Goal: Task Accomplishment & Management: Manage account settings

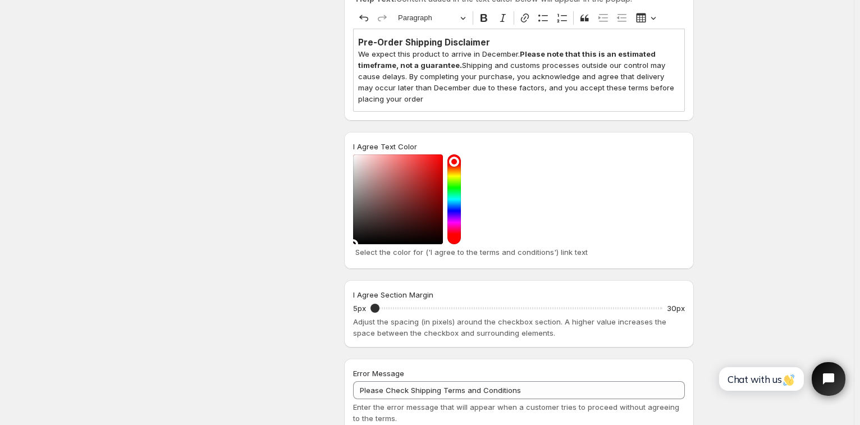
click at [489, 36] on div "Pre-Order Shipping Disclaimer We expect this product to arrive in December. Ple…" at bounding box center [519, 70] width 332 height 83
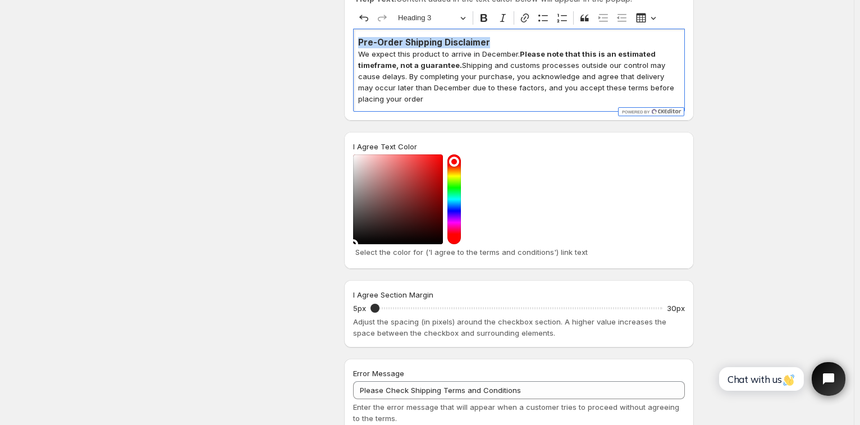
drag, startPoint x: 493, startPoint y: 42, endPoint x: 336, endPoint y: 40, distance: 157.2
click at [336, 40] on div "Design Settings Manage look and feel for I Agree checkbox Checkbox Label Text I…" at bounding box center [423, 178] width 542 height 787
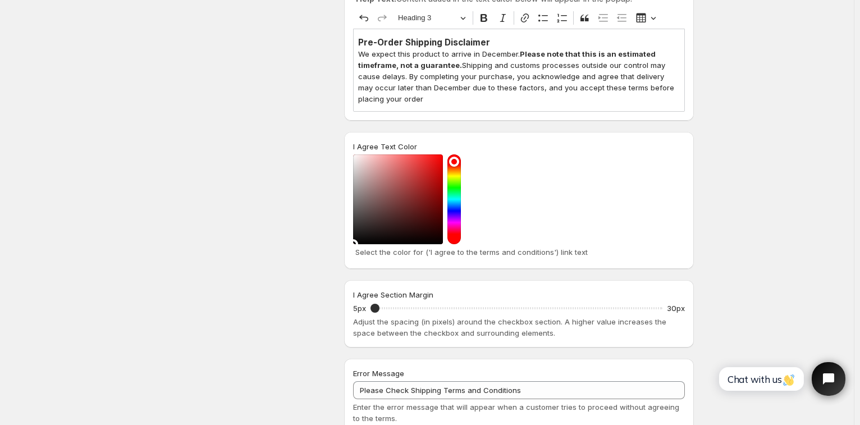
click at [780, 87] on div "Save Discard Main Settings Enable/Disable - I Agree checkbox App To activate or…" at bounding box center [427, 224] width 854 height 1011
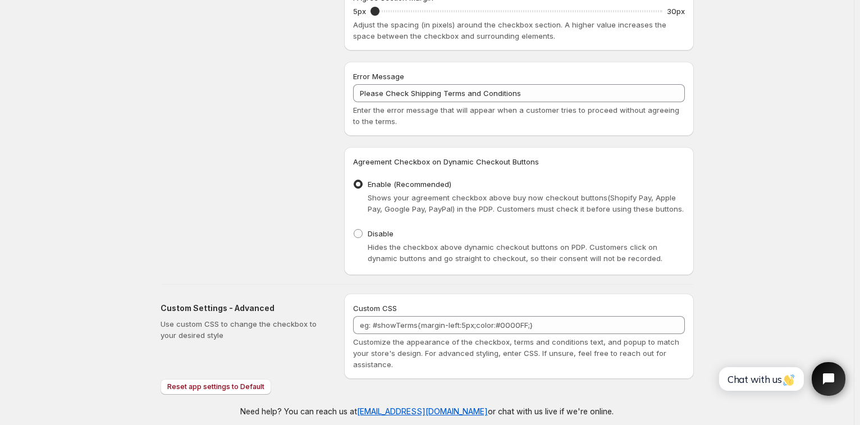
scroll to position [586, 0]
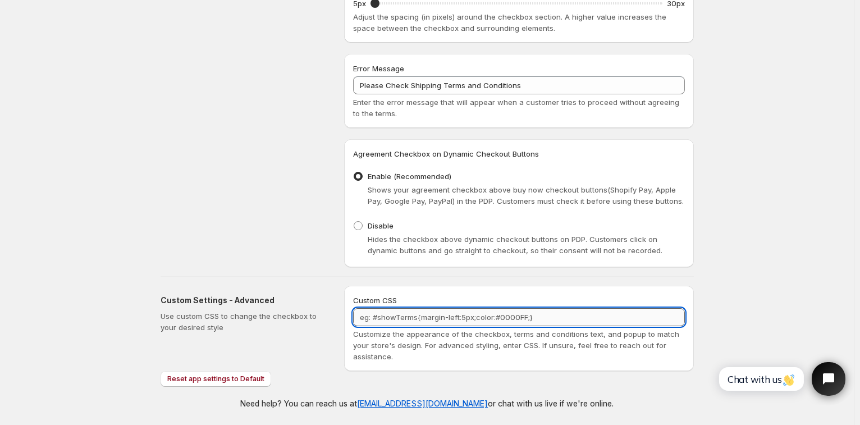
click at [512, 322] on textarea "Custom CSS" at bounding box center [519, 317] width 332 height 18
paste textarea "text-align: center !important; font-size: 30px;"
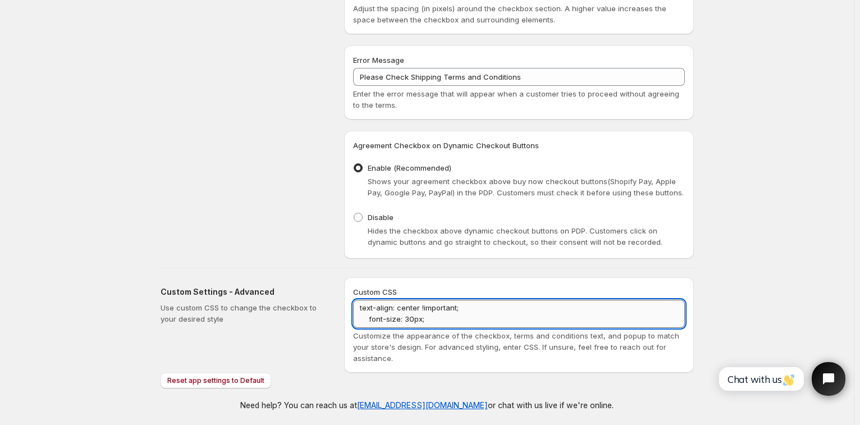
scroll to position [596, 0]
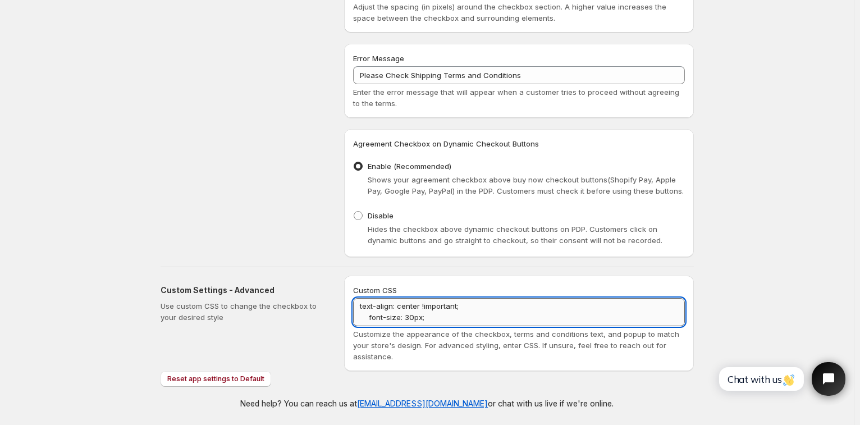
click at [371, 305] on textarea "text-align: center !important; font-size: 30px;" at bounding box center [519, 312] width 332 height 28
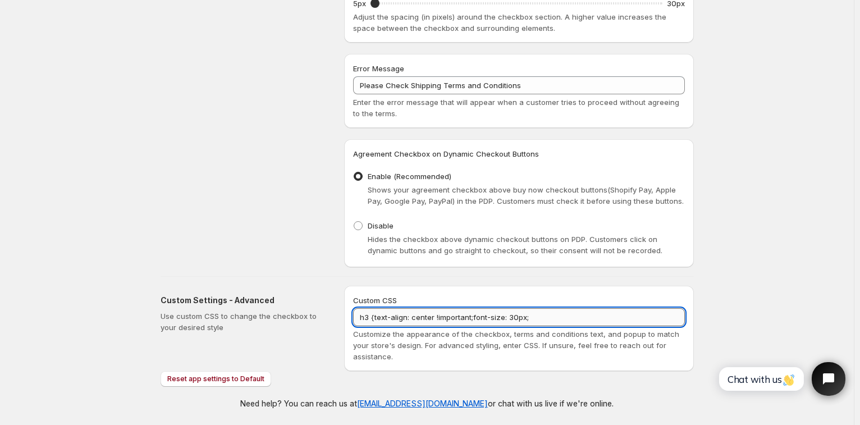
scroll to position [0, 0]
click at [563, 318] on textarea "h3 {text-align: center !important; font-size: 30px;" at bounding box center [519, 317] width 332 height 18
drag, startPoint x: 369, startPoint y: 318, endPoint x: 318, endPoint y: 315, distance: 51.7
click at [318, 315] on div "Custom Settings - Advanced Use custom CSS to change the checkbox to your desire…" at bounding box center [423, 324] width 542 height 94
drag, startPoint x: 437, startPoint y: 321, endPoint x: 474, endPoint y: 313, distance: 37.2
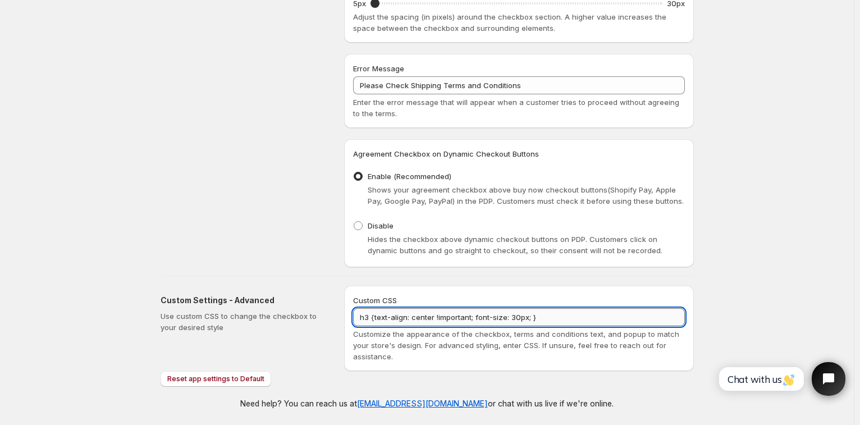
click at [474, 313] on textarea "h3 {text-align: center !important; font-size: 30px; }" at bounding box center [519, 317] width 332 height 18
click at [530, 315] on textarea "h3 {text-align: center !important; font-size: 30px; }" at bounding box center [519, 317] width 332 height 18
paste textarea "!important"
click at [588, 317] on textarea "h3 {text-align: center !important; font-size: 30px !important; }" at bounding box center [519, 317] width 332 height 18
click at [573, 317] on textarea "h3 {text-align: center !important; font-size: 30px !important; }" at bounding box center [519, 317] width 332 height 18
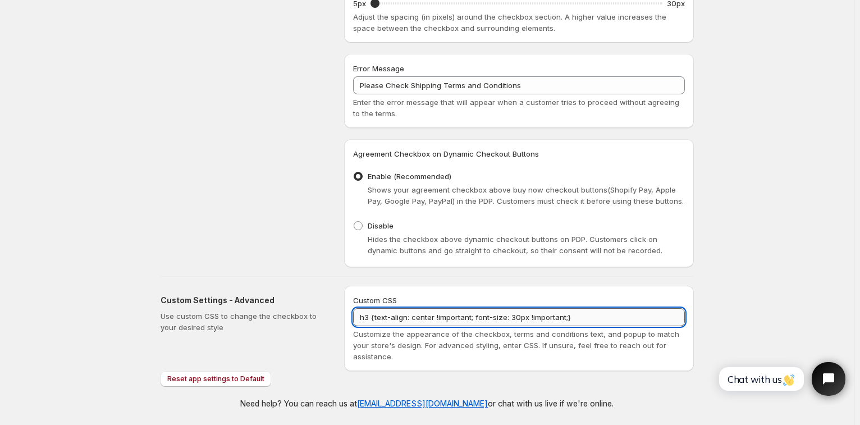
click at [582, 319] on textarea "h3 {text-align: center !important; font-size: 30px !important;}" at bounding box center [519, 317] width 332 height 18
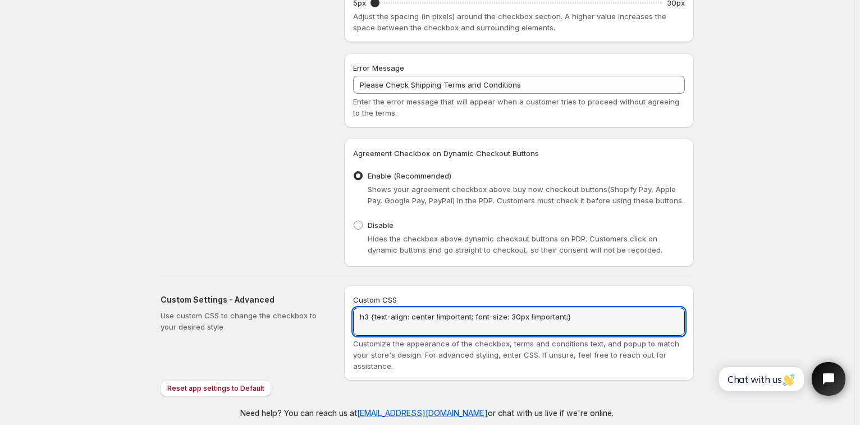
paste textarea ".[PERSON_NAME]-btn--primary { background-color: #668E9D; }"
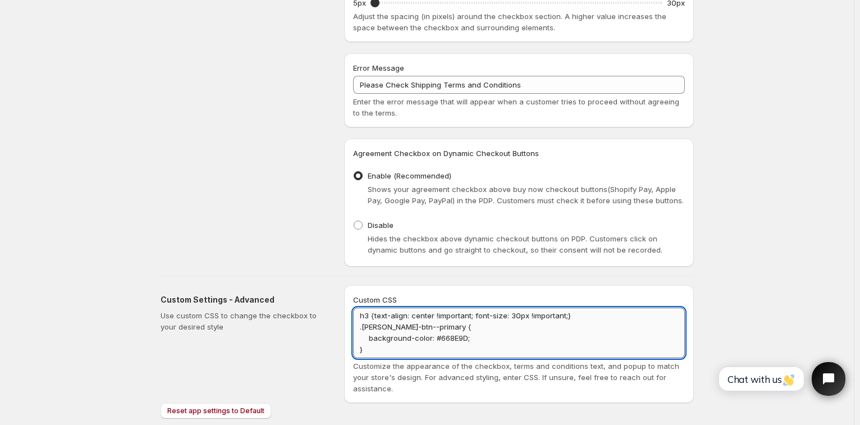
click at [362, 351] on textarea "h3 {text-align: center !important; font-size: 30px !important;} .[PERSON_NAME]-…" at bounding box center [519, 333] width 332 height 51
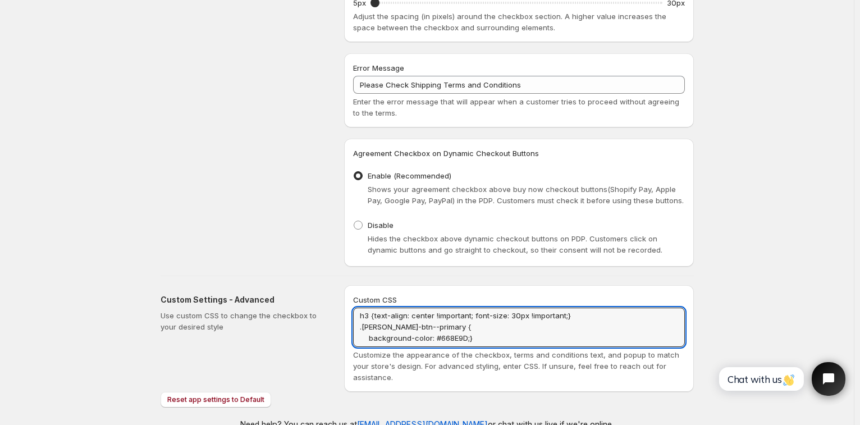
drag, startPoint x: 370, startPoint y: 339, endPoint x: 355, endPoint y: 341, distance: 15.3
click at [355, 341] on div "Custom CSS h3 {text-align: center !important; font-size: 30px !important;} .[PE…" at bounding box center [519, 338] width 350 height 107
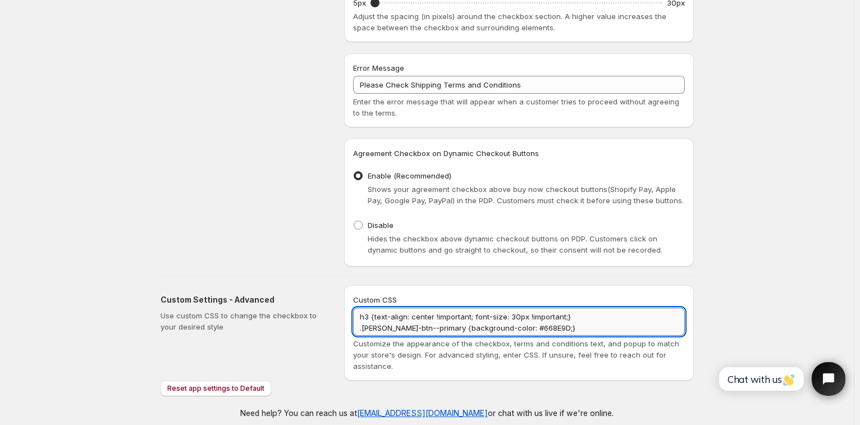
click at [538, 329] on textarea "h3 {text-align: center !important; font-size: 30px !important;} .[PERSON_NAME]-…" at bounding box center [519, 322] width 332 height 28
type textarea "h3 {text-align: center !important; font-size: 30px !important;} .[PERSON_NAME]-…"
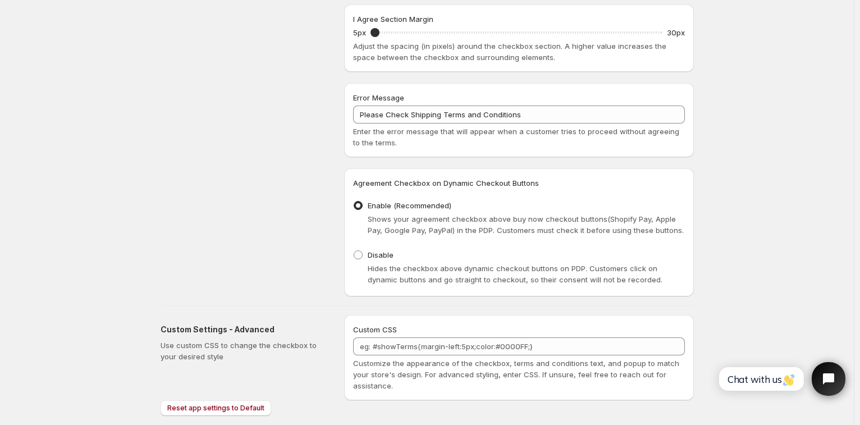
scroll to position [586, 0]
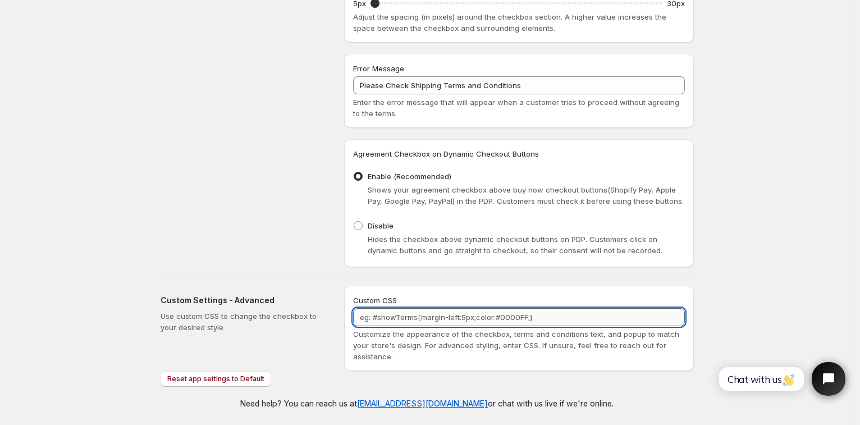
click at [572, 315] on textarea "Custom CSS" at bounding box center [519, 317] width 332 height 18
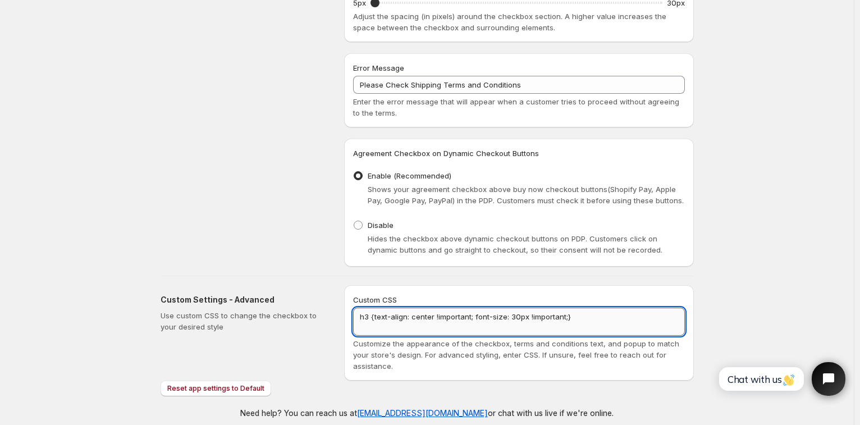
scroll to position [1, 0]
paste textarea ".tingle-btn--primary { background-color: #668E9D; }"
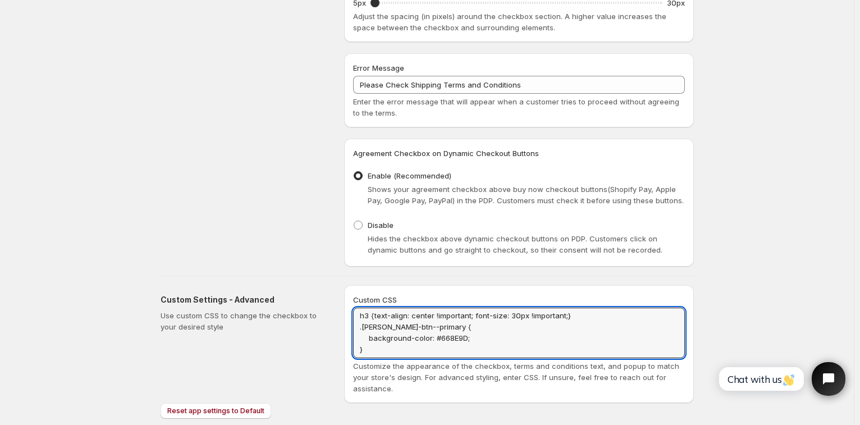
drag, startPoint x: 370, startPoint y: 340, endPoint x: 351, endPoint y: 339, distance: 18.6
click at [351, 339] on div "Custom CSS h3 {text-align: center !important; font-size: 30px !important;} .tin…" at bounding box center [519, 344] width 350 height 118
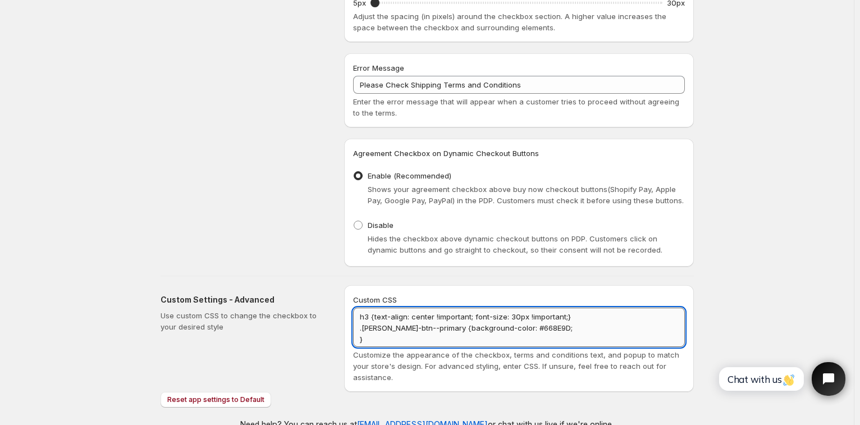
click at [363, 339] on textarea "h3 {text-align: center !important; font-size: 30px !important;} .tingle-btn--pr…" at bounding box center [519, 327] width 332 height 39
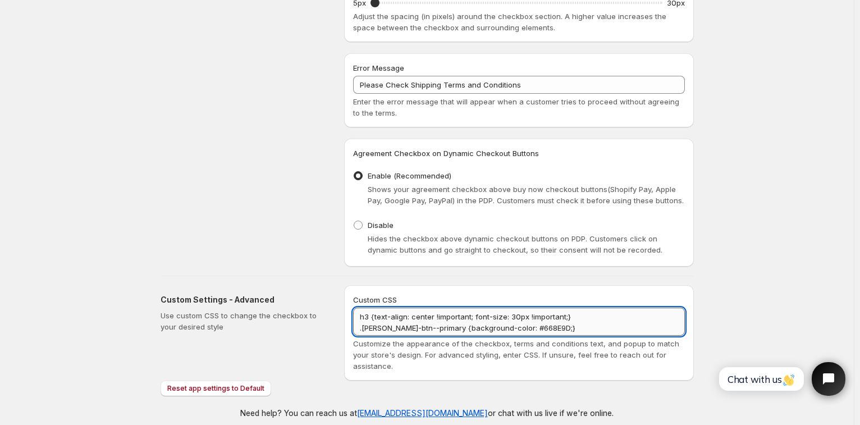
click at [535, 328] on textarea "h3 {text-align: center !important; font-size: 30px !important;} .tingle-btn--pr…" at bounding box center [519, 322] width 332 height 28
drag, startPoint x: 603, startPoint y: 331, endPoint x: 352, endPoint y: 299, distance: 253.0
click at [352, 299] on div "Custom CSS h3 {text-align: center !important; font-size: 30px !important;} .tin…" at bounding box center [519, 332] width 350 height 95
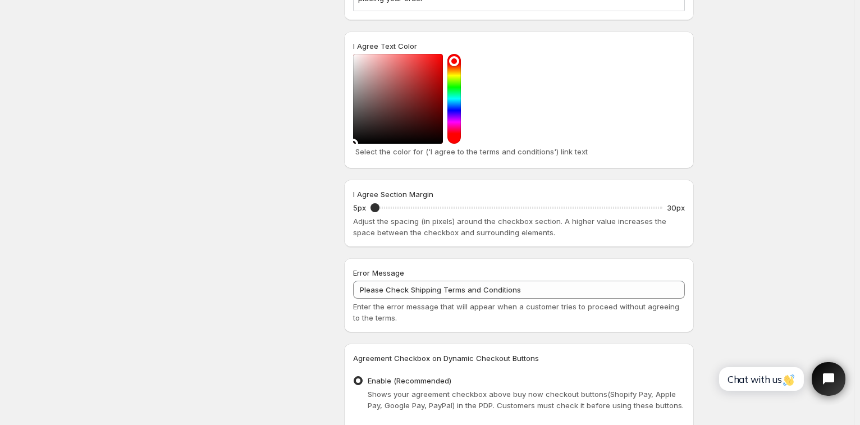
scroll to position [393, 0]
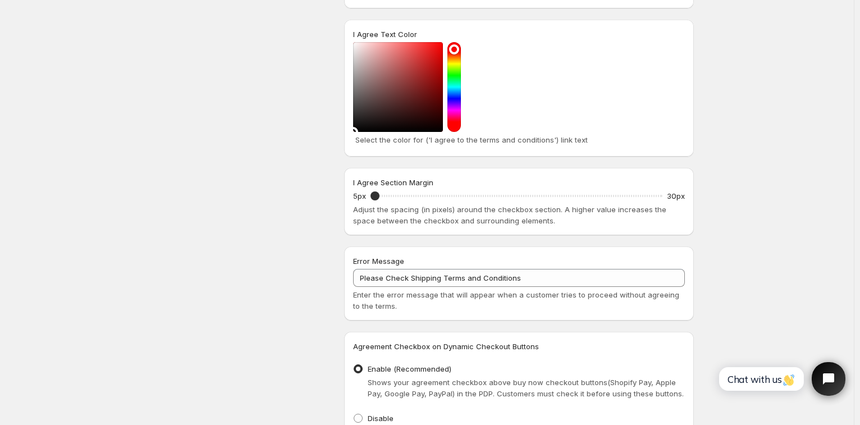
type textarea "h3 {text-align: center !important; font-size: 30px !important;} .tingle-btn--pr…"
drag, startPoint x: 379, startPoint y: 197, endPoint x: 432, endPoint y: 198, distance: 52.8
type input "10"
click at [432, 198] on input "I Agree Section Margin" at bounding box center [517, 196] width 292 height 16
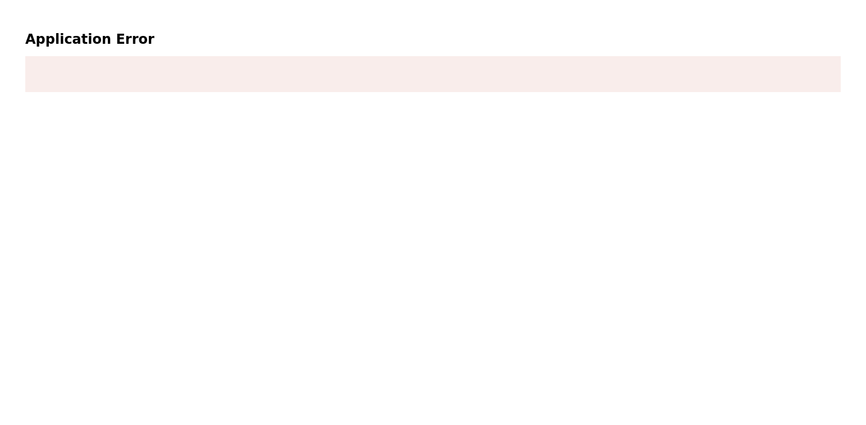
scroll to position [0, 0]
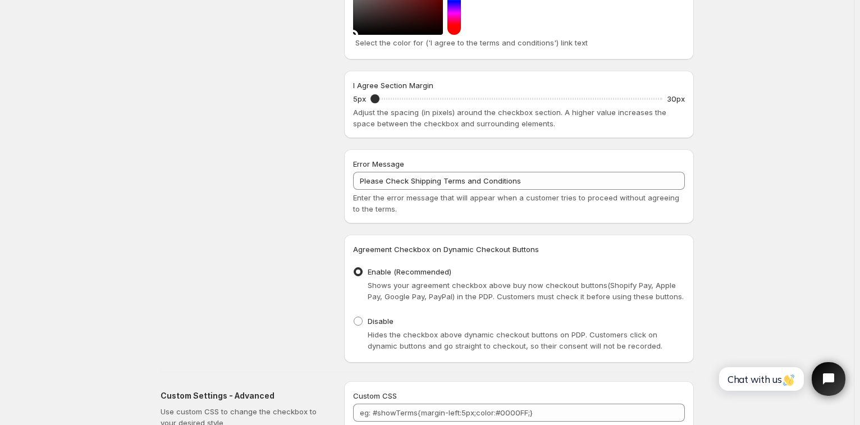
scroll to position [474, 0]
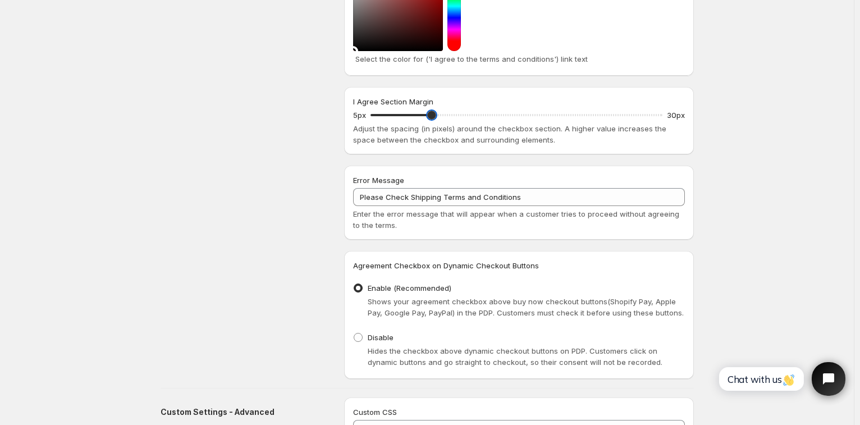
drag, startPoint x: 380, startPoint y: 120, endPoint x: 430, endPoint y: 120, distance: 50.5
type input "10"
click at [430, 120] on input "I Agree Section Margin" at bounding box center [517, 115] width 292 height 16
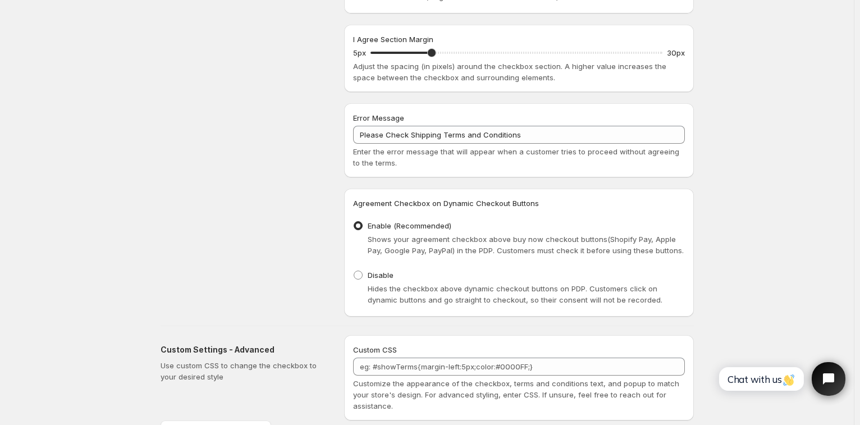
scroll to position [586, 0]
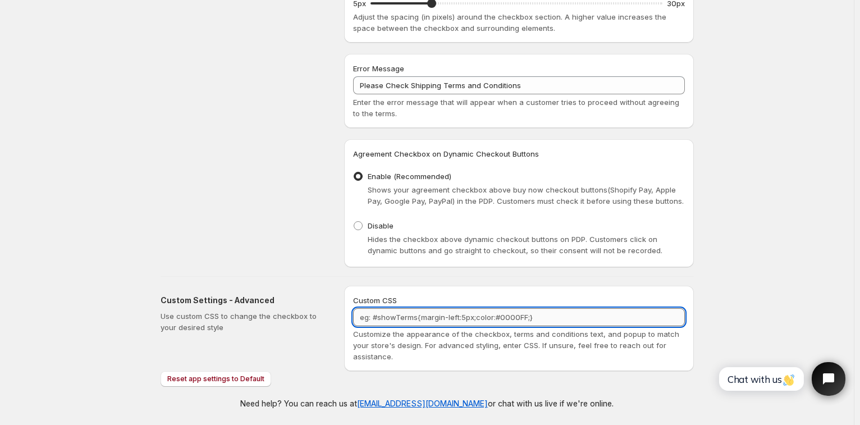
click at [565, 319] on textarea "Custom CSS" at bounding box center [519, 317] width 332 height 18
paste textarea "h3 {text-align: center !important; font-size: 30px !important;} .tingle-btn--pr…"
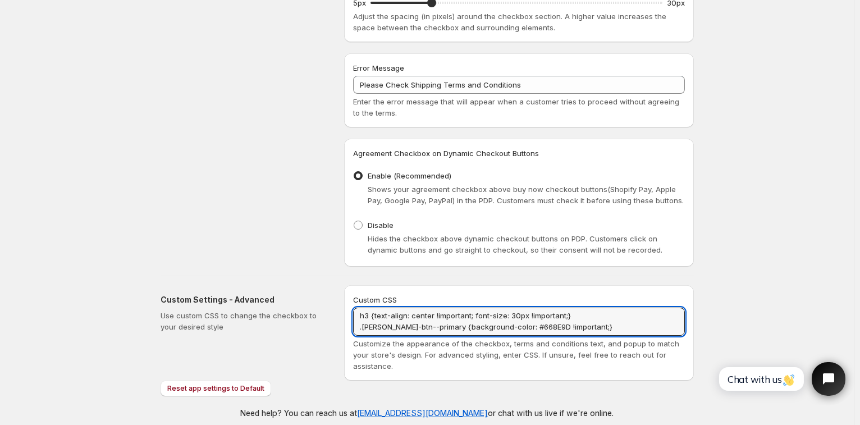
drag, startPoint x: 591, startPoint y: 325, endPoint x: 330, endPoint y: 323, distance: 260.5
click at [330, 323] on div "Custom Settings - Advanced Use custom CSS to change the checkbox to your desire…" at bounding box center [423, 328] width 542 height 104
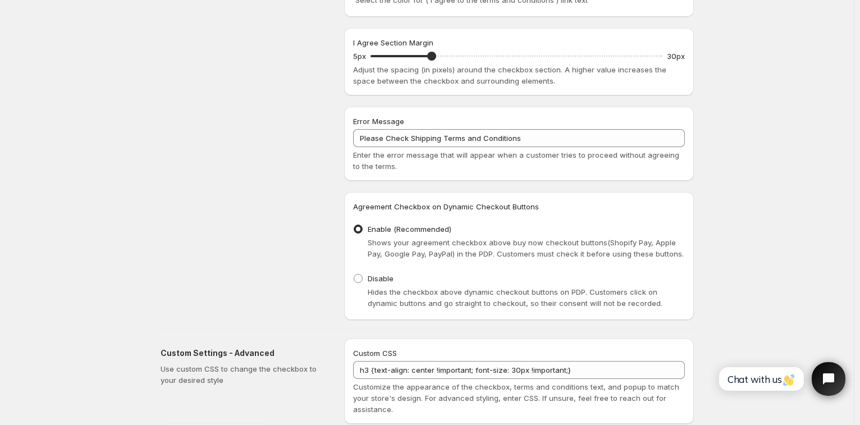
scroll to position [586, 0]
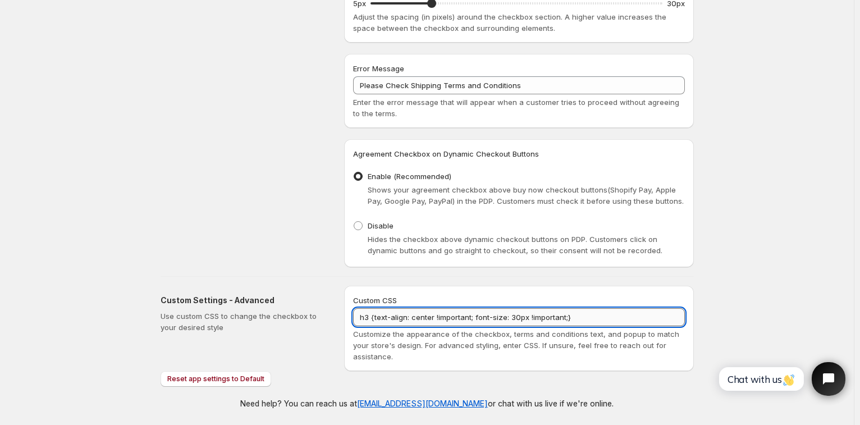
click at [602, 318] on textarea "h3 {text-align: center !important; font-size: 30px !important;}" at bounding box center [519, 317] width 332 height 18
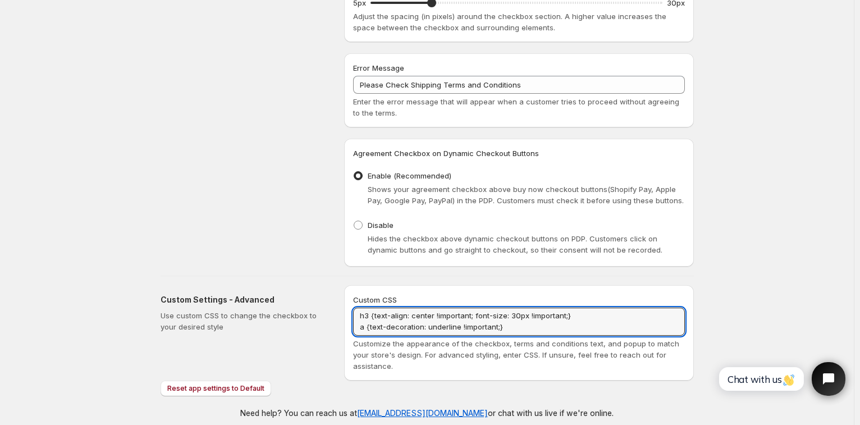
type textarea "h3 {text-align: center !important; font-size: 30px !important;} a {text-decorat…"
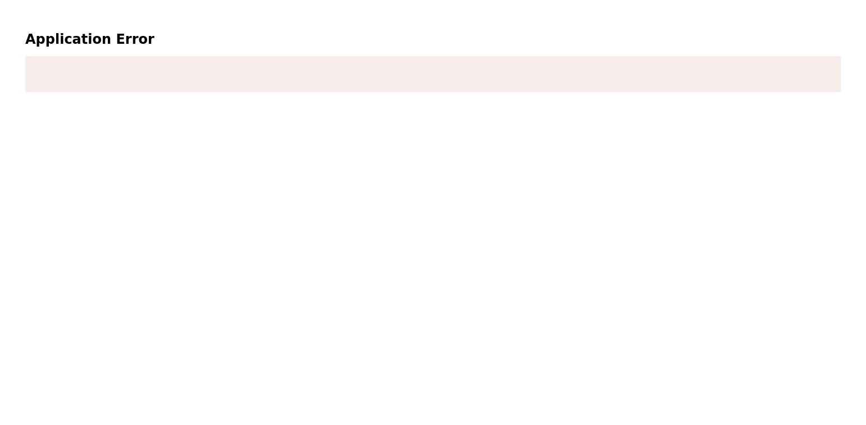
scroll to position [0, 0]
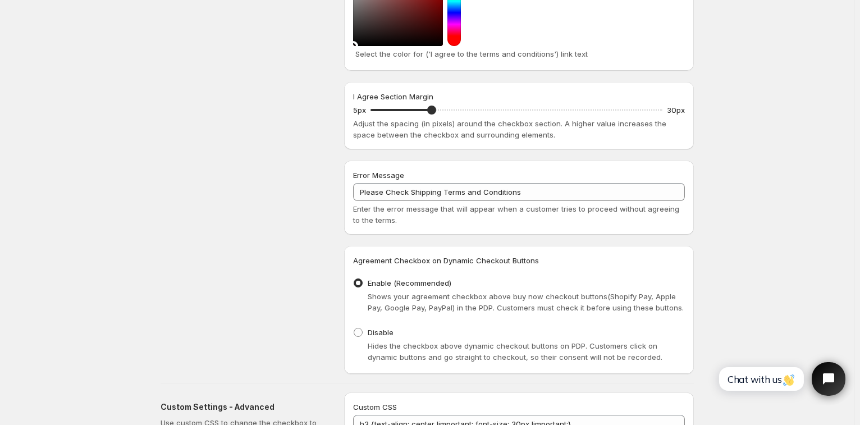
scroll to position [586, 0]
